Goal: Communication & Community: Ask a question

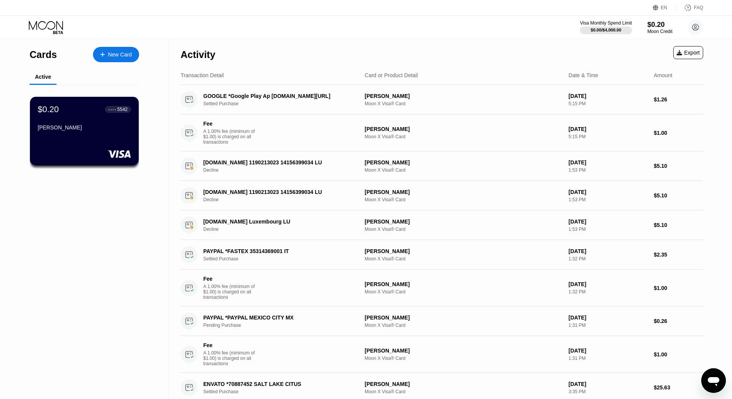
scroll to position [735, 0]
click at [464, 50] on div "Activity Export" at bounding box center [442, 52] width 522 height 27
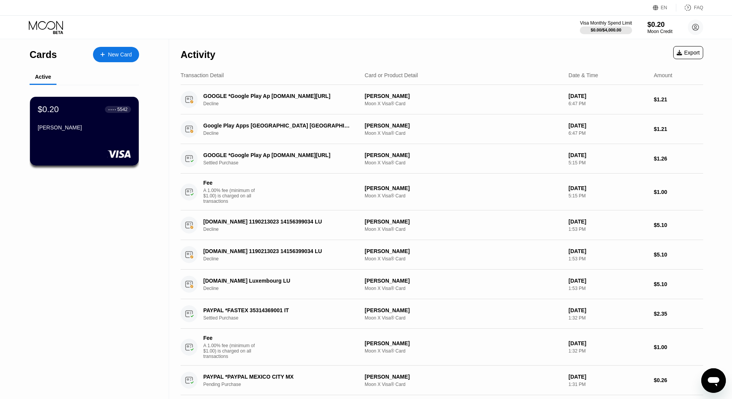
click at [715, 376] on icon "Open messaging window" at bounding box center [713, 381] width 14 height 14
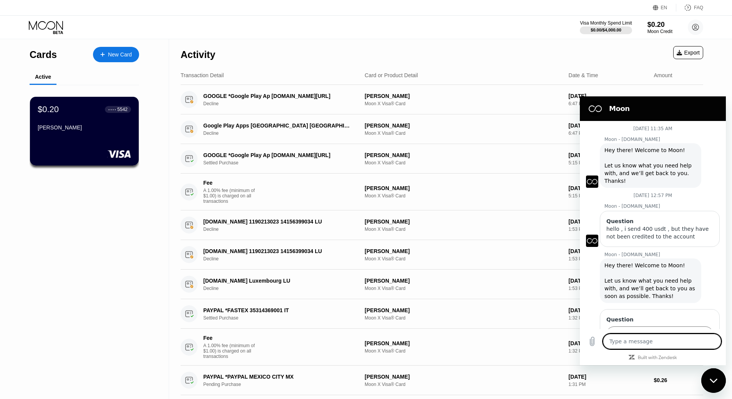
click at [636, 172] on span "Hey there! Welcome to Moon! Let us know what you need help with, and we’ll get …" at bounding box center [648, 165] width 89 height 37
click at [593, 181] on figure at bounding box center [592, 182] width 12 height 12
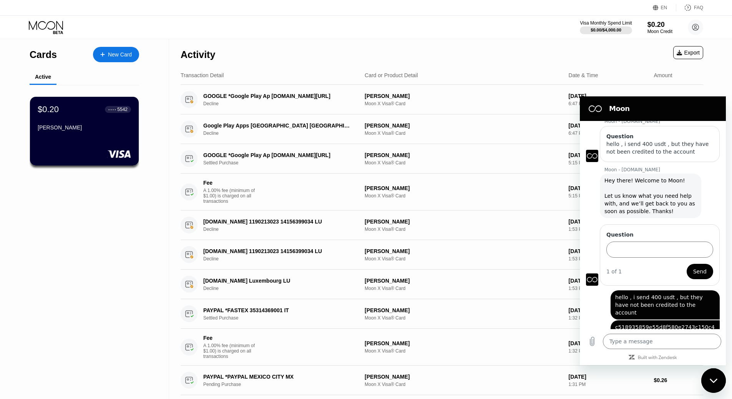
scroll to position [77, 0]
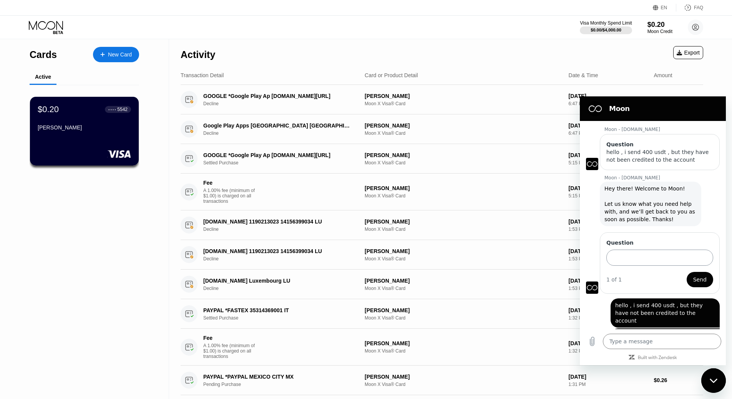
click at [654, 256] on input "Question" at bounding box center [659, 258] width 107 height 16
type input "hello"
click at [686, 272] on button "Send" at bounding box center [699, 279] width 27 height 15
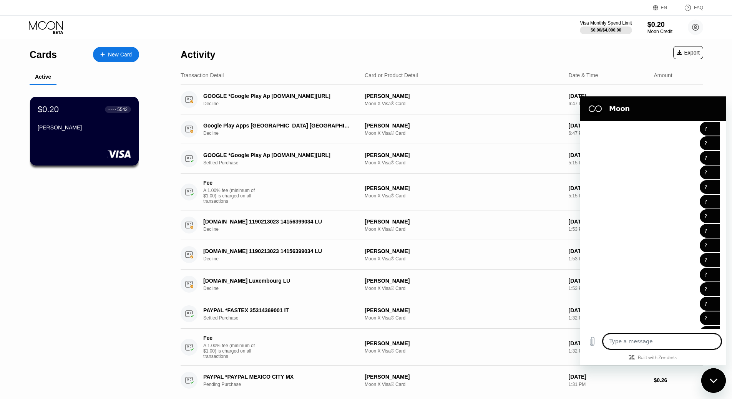
type textarea "x"
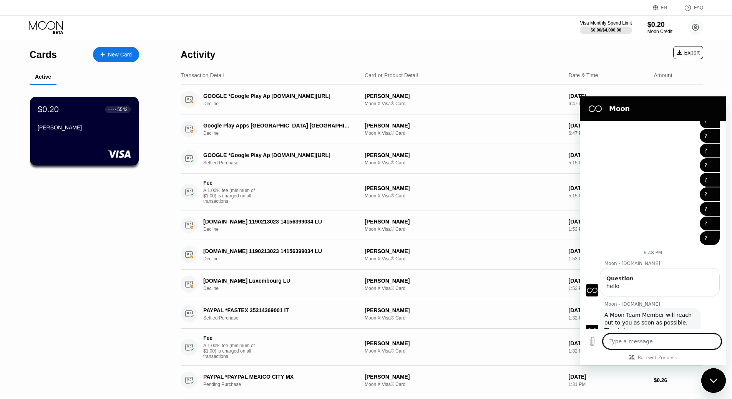
scroll to position [759, 0]
click at [630, 343] on textarea at bounding box center [662, 341] width 118 height 15
type textarea "w"
type textarea "x"
type textarea "wh"
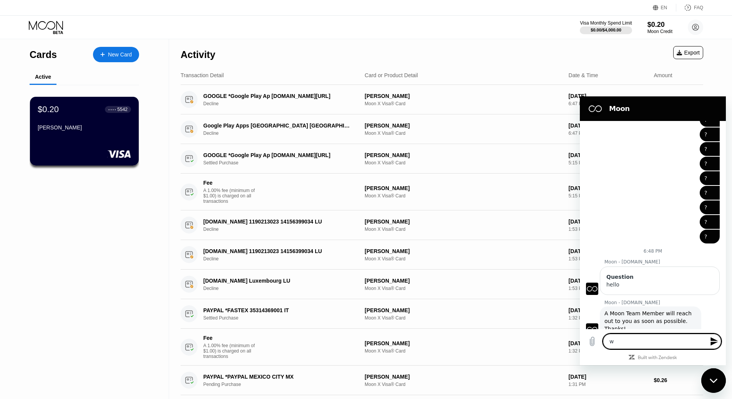
type textarea "x"
type textarea "whr"
type textarea "x"
type textarea "whre"
type textarea "x"
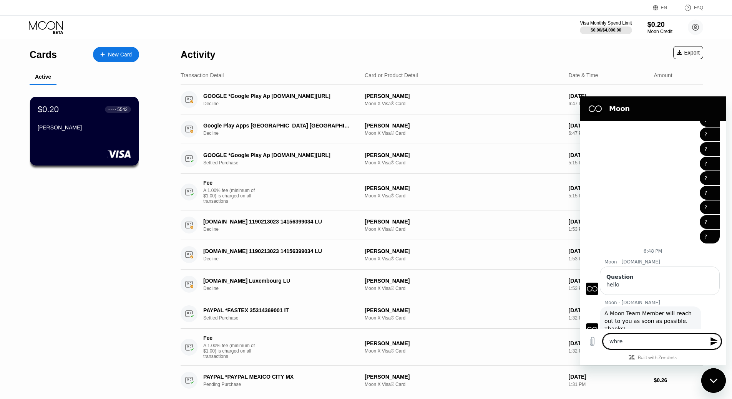
type textarea "whr"
type textarea "x"
type textarea "wh"
type textarea "x"
type textarea "whw"
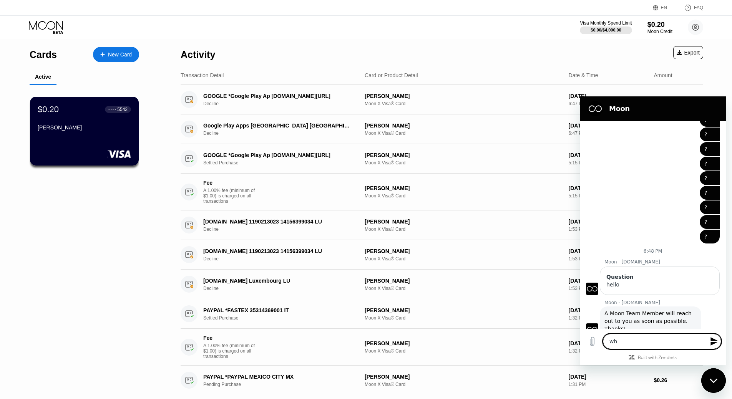
type textarea "x"
type textarea "wh"
type textarea "x"
type textarea "whe"
type textarea "x"
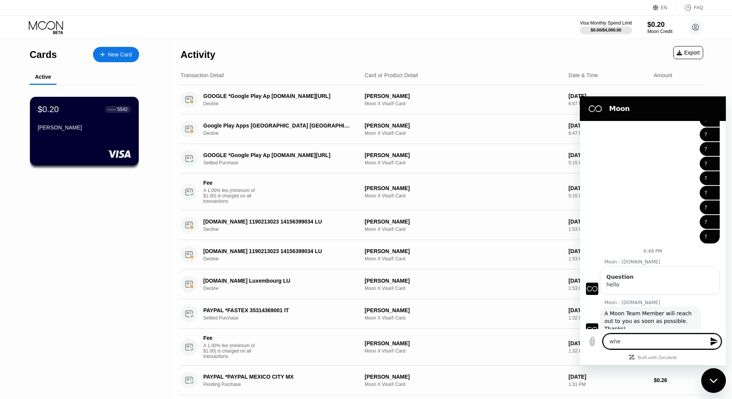
type textarea "wher"
type textarea "x"
type textarea "where"
type textarea "x"
type textarea "where?"
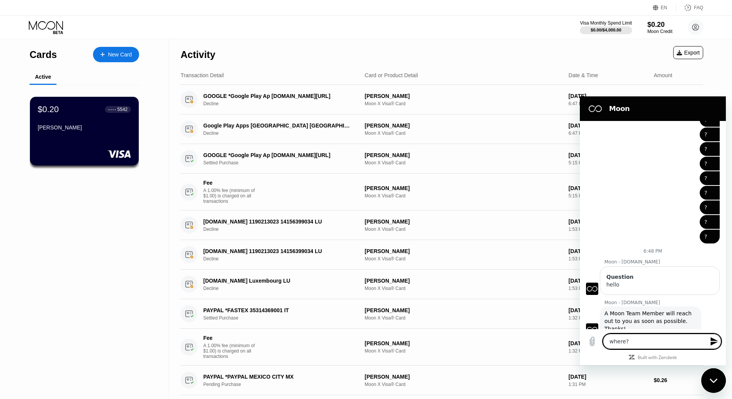
type textarea "x"
type textarea "where??"
type textarea "x"
type textarea "where???"
type textarea "x"
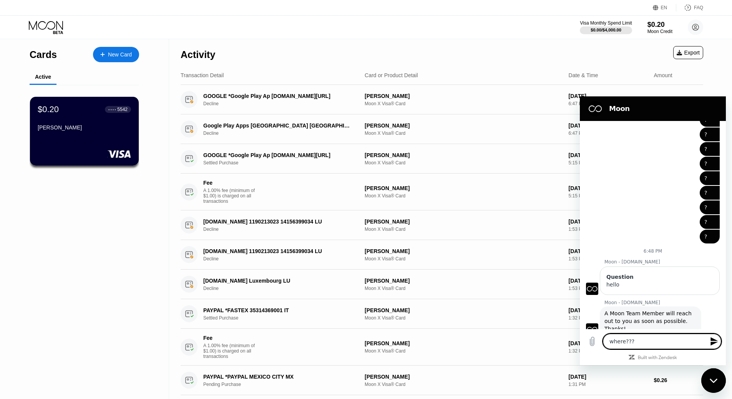
type textarea "where????"
type textarea "x"
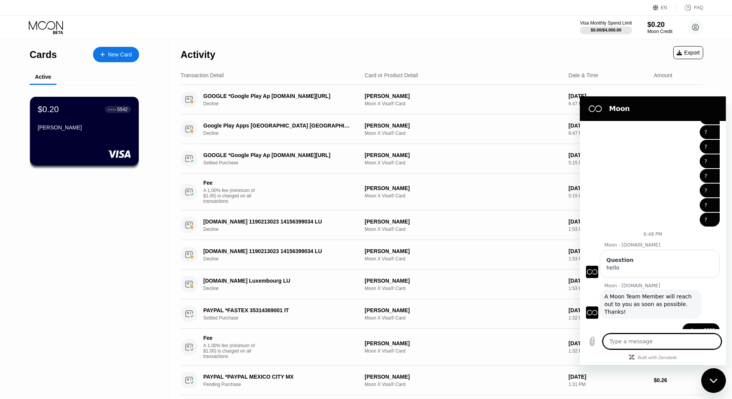
scroll to position [778, 0]
click at [685, 337] on p "Sent · Just now" at bounding box center [690, 340] width 33 height 6
drag, startPoint x: 683, startPoint y: 325, endPoint x: 630, endPoint y: 286, distance: 65.1
click at [682, 337] on p "Sent · Just now" at bounding box center [690, 340] width 33 height 6
click at [607, 262] on div "hello" at bounding box center [659, 266] width 107 height 8
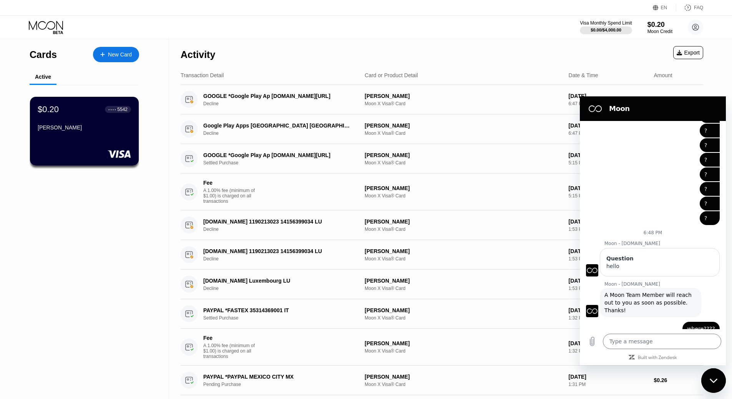
drag, startPoint x: 605, startPoint y: 188, endPoint x: 638, endPoint y: 223, distance: 47.3
click at [625, 196] on div "joseph vagner says: ?" at bounding box center [650, 203] width 140 height 15
click at [664, 332] on div "Type a message x" at bounding box center [653, 341] width 146 height 25
click at [697, 337] on p "Sent · Just now" at bounding box center [690, 340] width 33 height 6
type textarea "x"
